Goal: Information Seeking & Learning: Check status

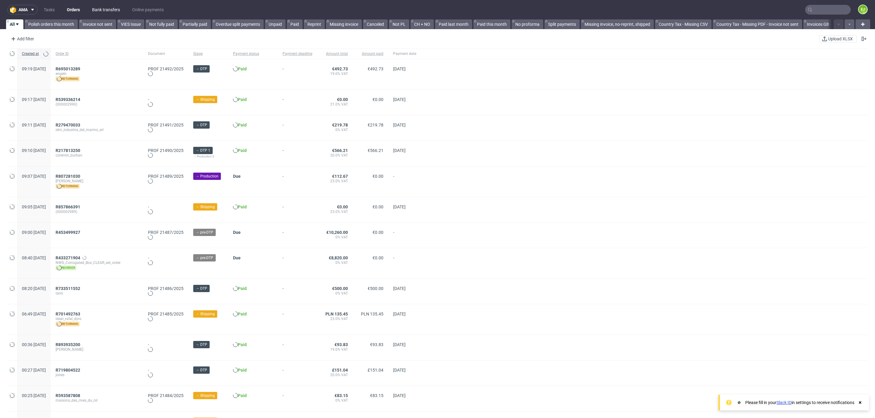
click at [108, 14] on link "Bank transfers" at bounding box center [105, 10] width 35 height 10
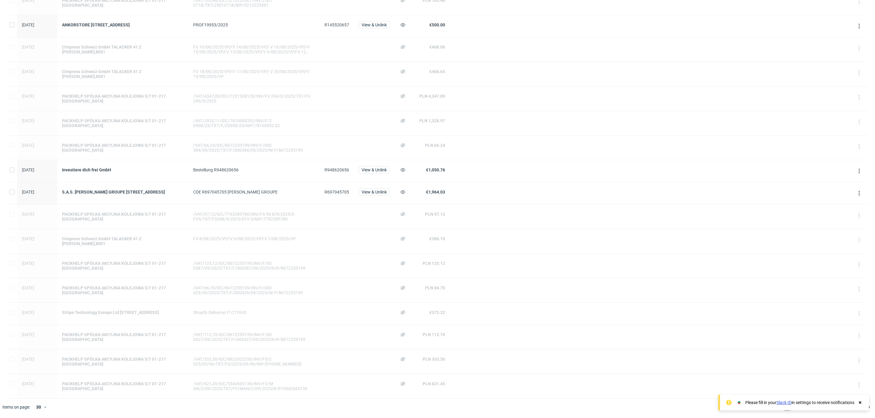
scroll to position [393, 0]
click at [47, 407] on icon at bounding box center [45, 407] width 4 height 5
click at [43, 379] on div "60" at bounding box center [42, 380] width 12 height 9
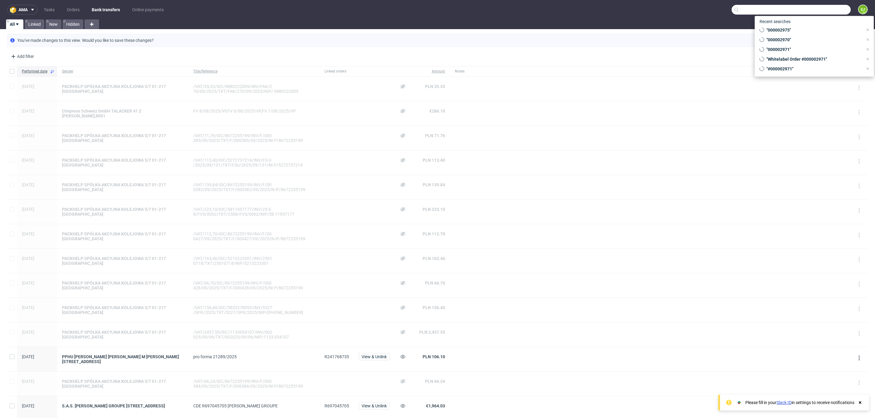
click at [815, 8] on input "text" at bounding box center [790, 10] width 119 height 10
paste input "R239306932"
type input "R239306932"
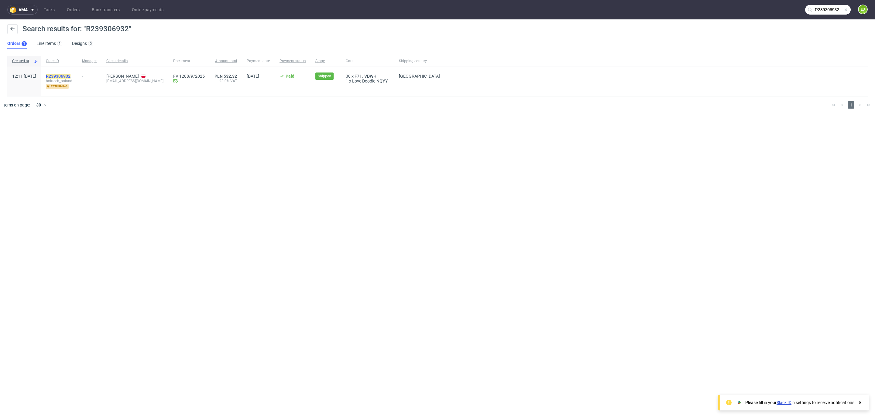
click at [69, 75] on mark "R239306932" at bounding box center [58, 76] width 25 height 5
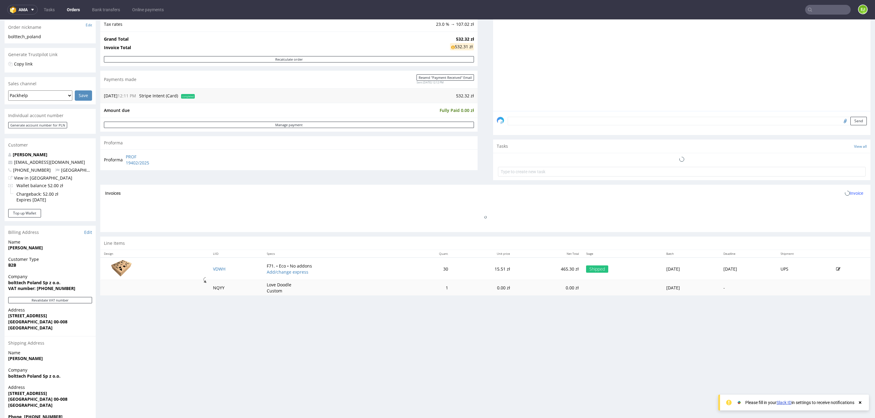
scroll to position [103, 0]
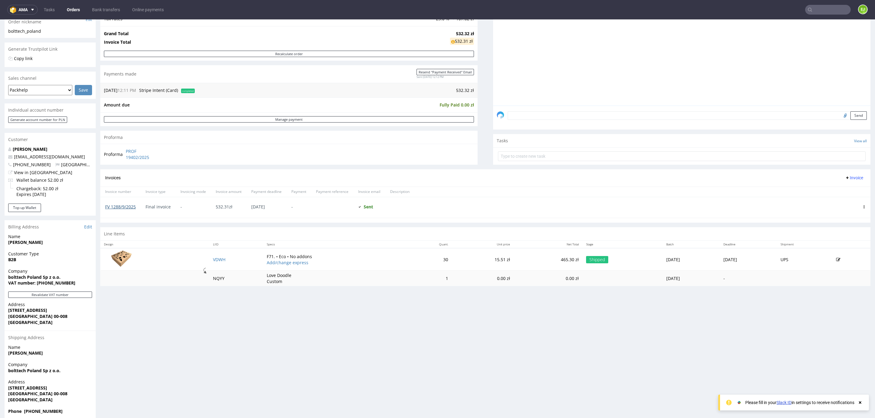
click at [116, 206] on link "FV 1288/9/2025" at bounding box center [120, 207] width 31 height 6
type input "R239306932"
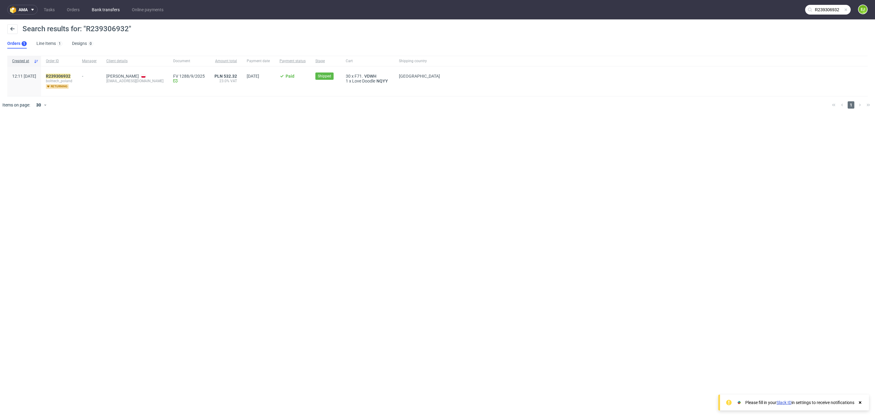
click at [95, 7] on link "Bank transfers" at bounding box center [105, 10] width 35 height 10
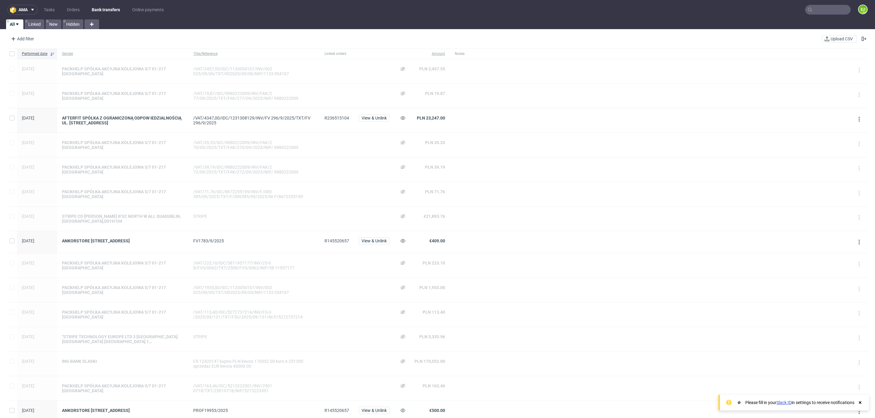
click at [808, 10] on input "text" at bounding box center [828, 10] width 46 height 10
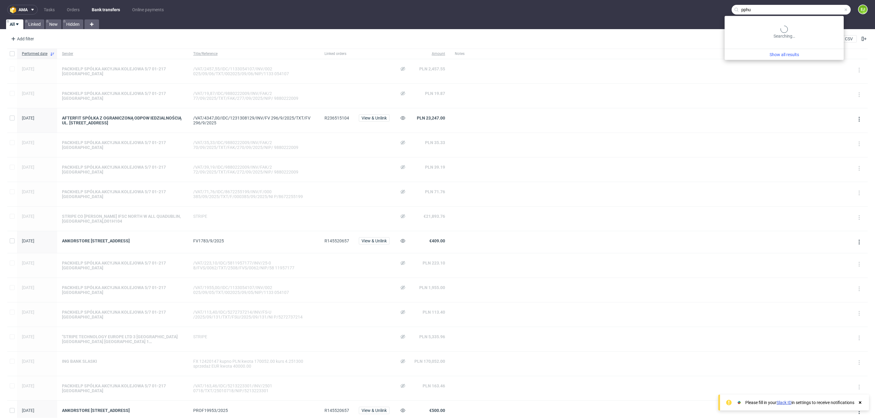
type input "pphu"
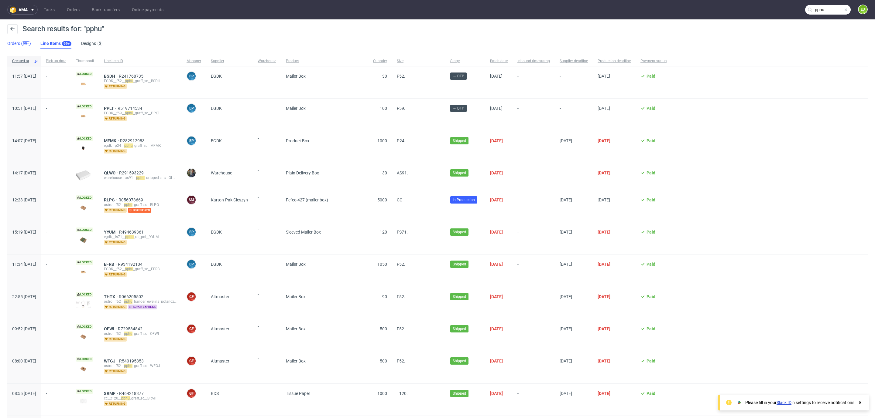
click at [21, 42] on div "99+" at bounding box center [25, 43] width 9 height 5
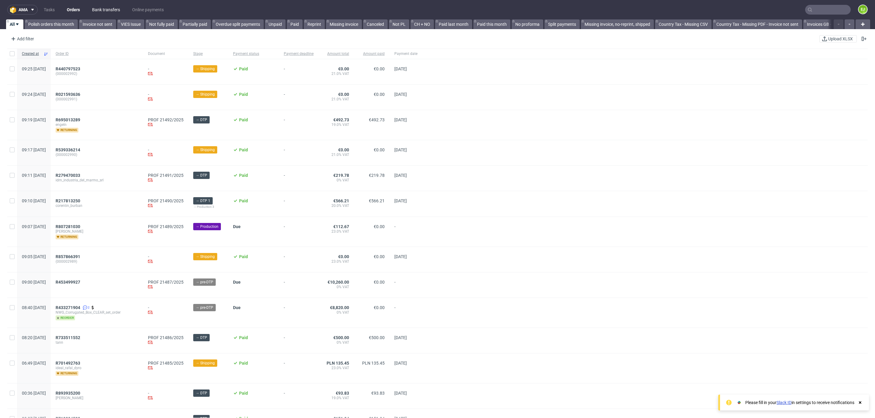
click at [107, 8] on link "Bank transfers" at bounding box center [105, 10] width 35 height 10
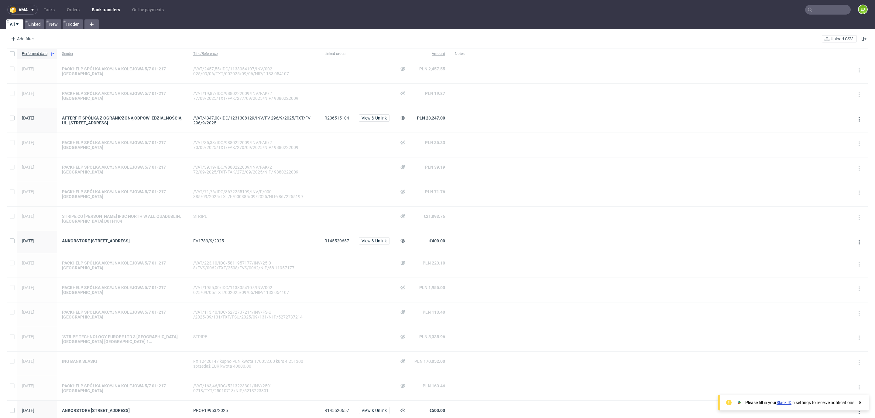
scroll to position [350, 0]
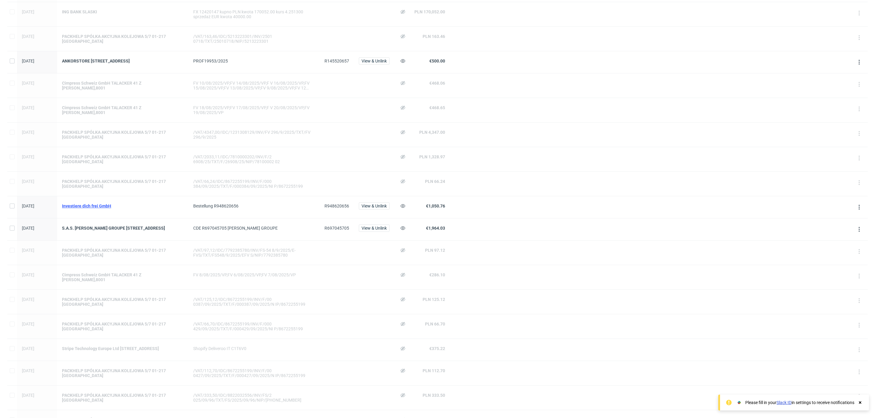
click at [108, 209] on div "Investiere dich frei GmbH" at bounding box center [122, 206] width 121 height 5
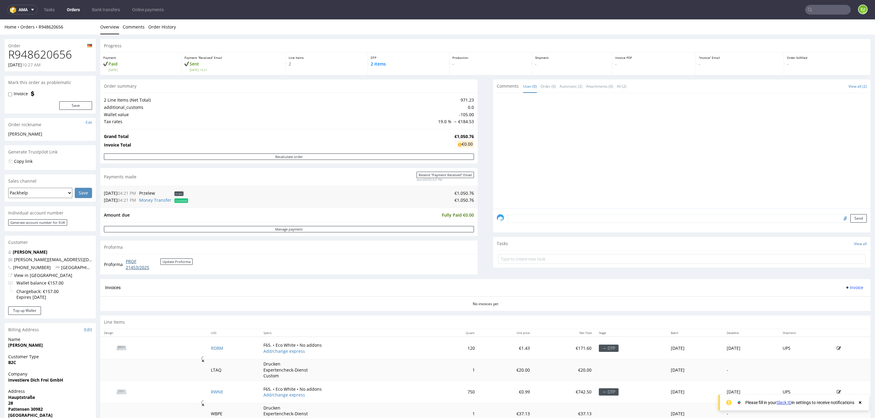
click at [133, 264] on link "PROF 21453/2025" at bounding box center [143, 265] width 35 height 12
click at [111, 7] on link "Bank transfers" at bounding box center [105, 10] width 35 height 10
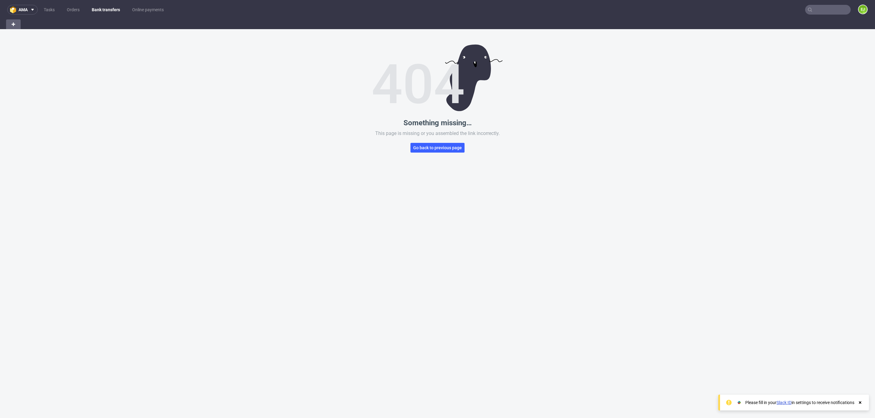
click at [103, 9] on link "Bank transfers" at bounding box center [106, 10] width 36 height 10
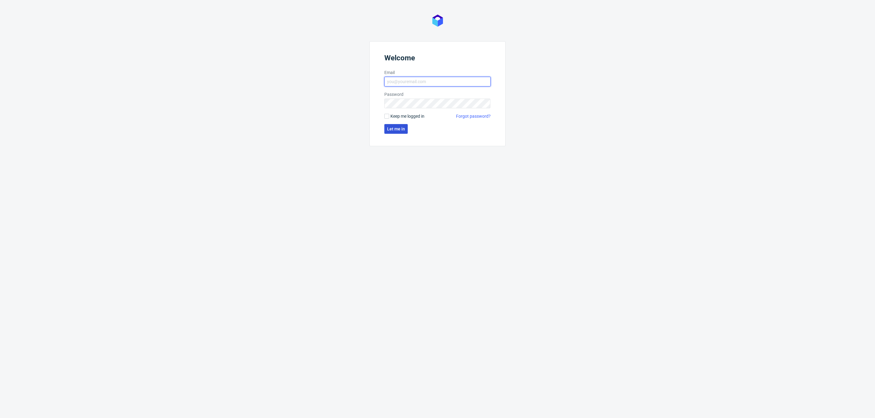
type input "ewelina.jasinska@packhelp.com"
click at [403, 131] on span "Let me in" at bounding box center [396, 129] width 18 height 4
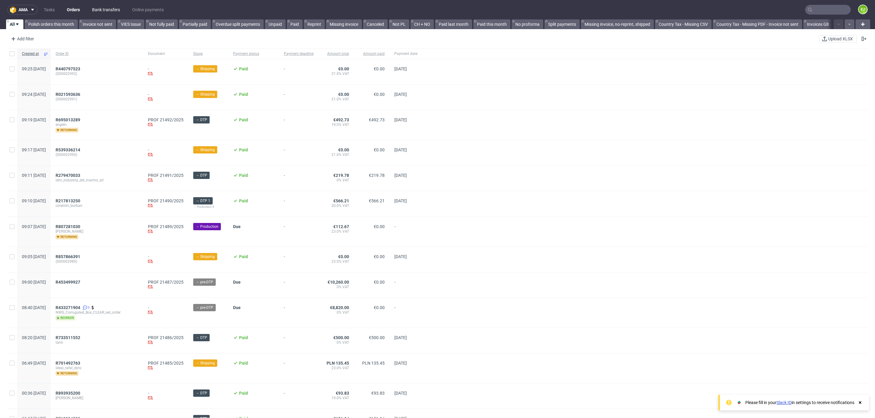
click at [97, 13] on link "Bank transfers" at bounding box center [105, 10] width 35 height 10
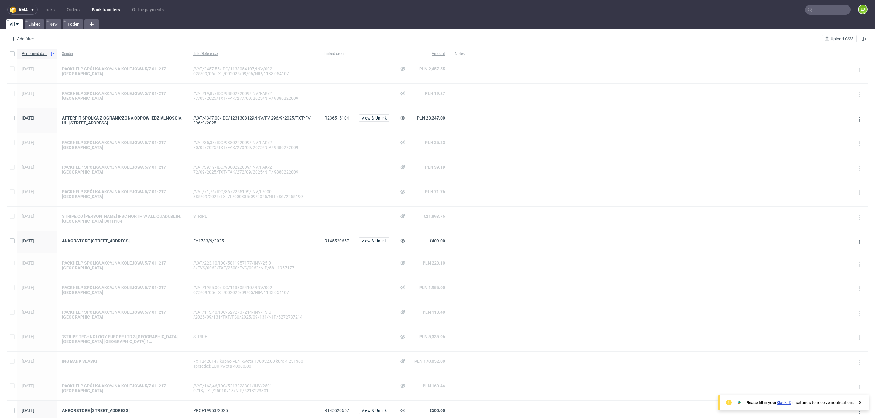
click at [333, 242] on span "R145520657" at bounding box center [336, 241] width 25 height 5
copy span "R145520657"
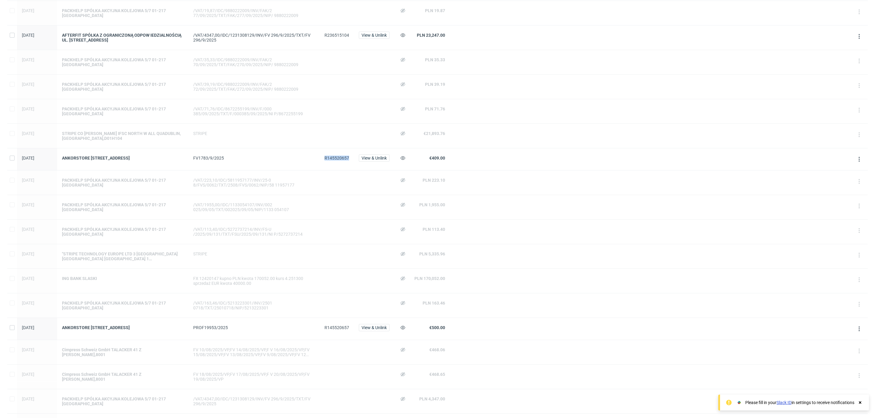
scroll to position [94, 0]
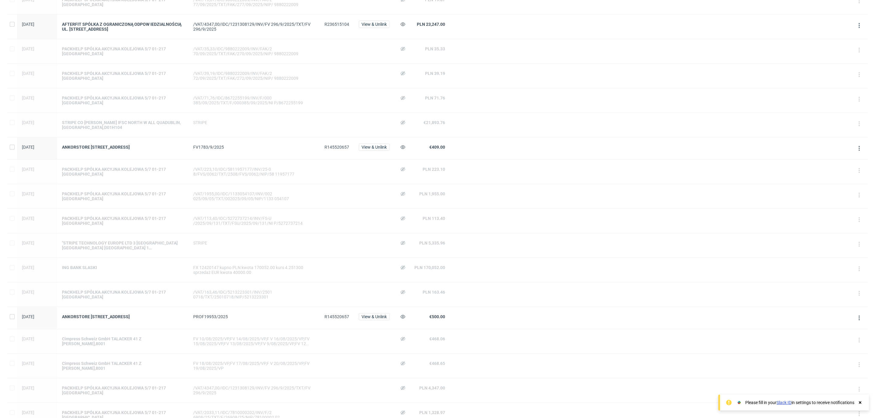
click at [330, 319] on span "R145520657" at bounding box center [336, 317] width 25 height 5
copy span "R145520657"
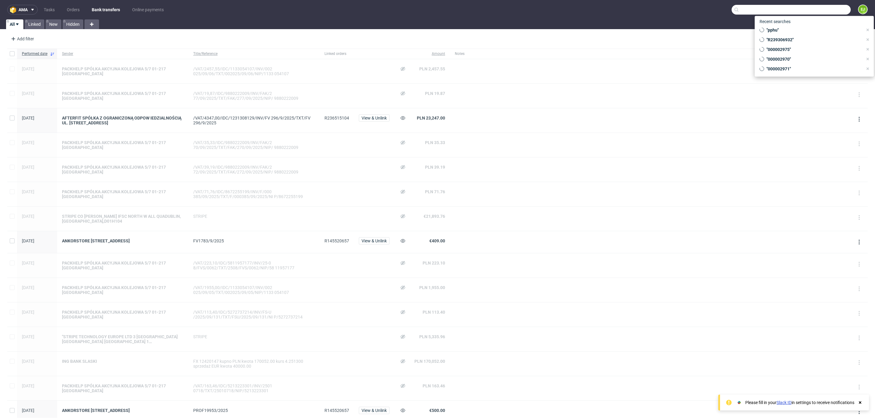
click at [820, 7] on input "text" at bounding box center [790, 10] width 119 height 10
paste input "david20102011@live.com"
type input "david20102011@live.com"
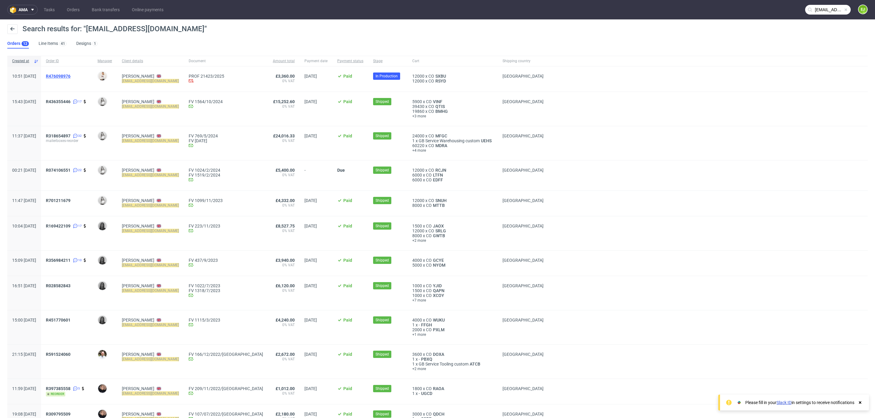
click at [65, 74] on span "R476098976" at bounding box center [58, 76] width 25 height 5
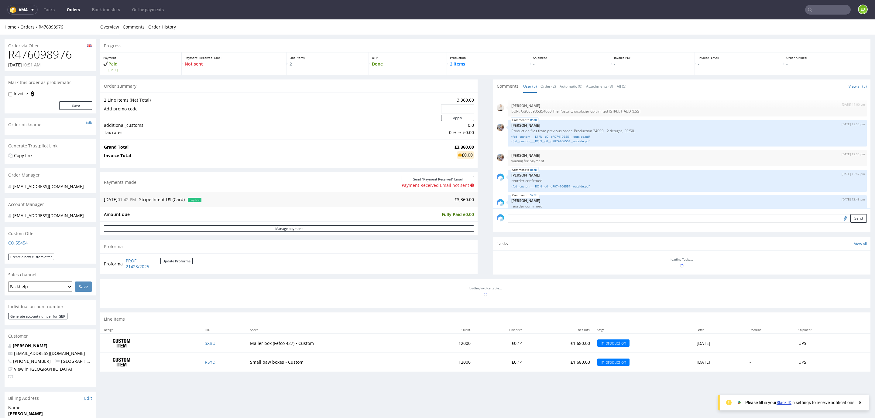
scroll to position [13, 0]
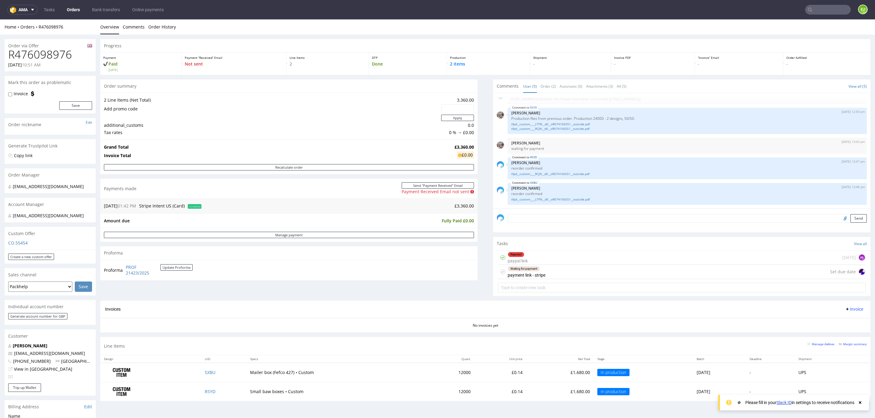
click at [58, 54] on h1 "R476098976" at bounding box center [50, 55] width 84 height 12
copy h1 "R476098976"
